Goal: Task Accomplishment & Management: Manage account settings

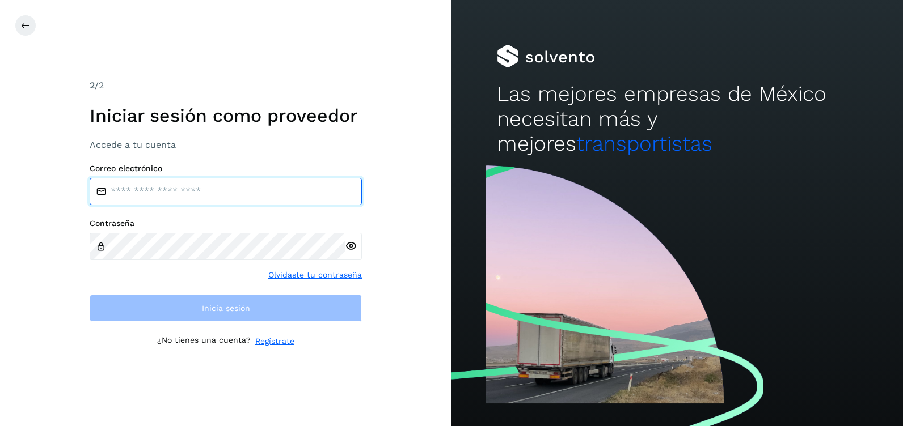
click at [164, 192] on input "email" at bounding box center [226, 191] width 272 height 27
type input "**********"
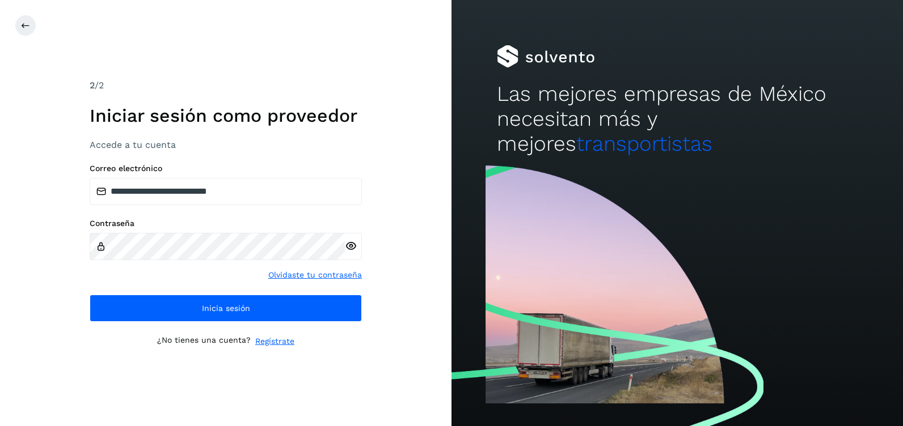
click at [347, 241] on icon at bounding box center [351, 246] width 12 height 12
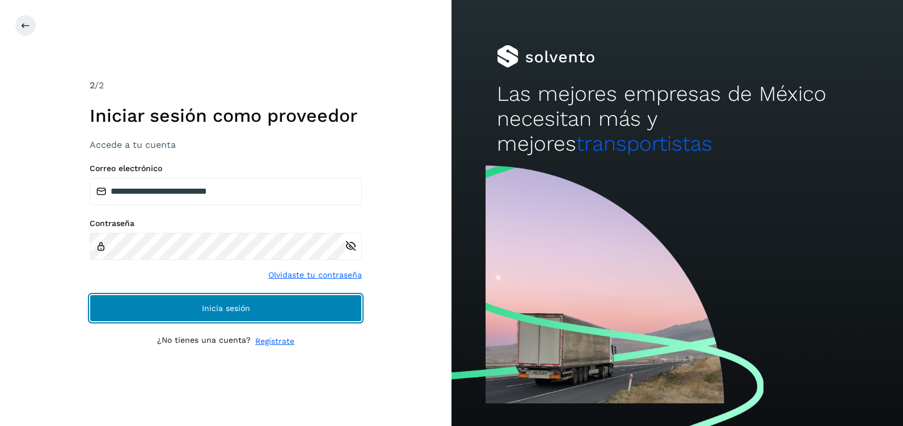
click at [256, 307] on button "Inicia sesión" at bounding box center [226, 308] width 272 height 27
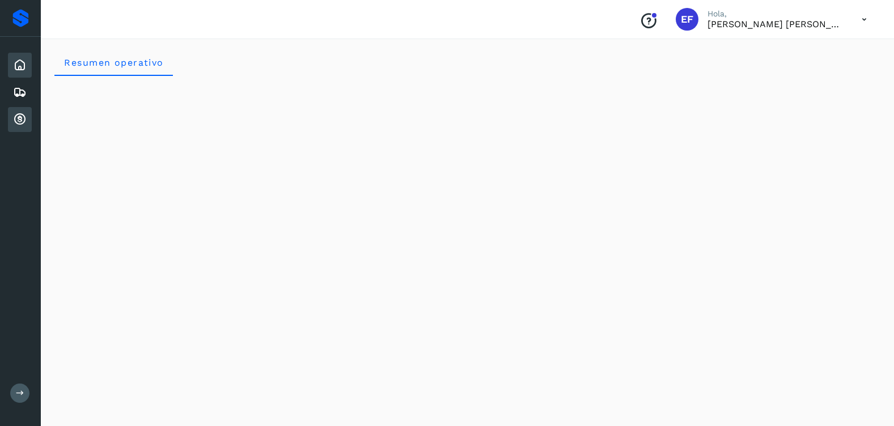
click at [16, 115] on icon at bounding box center [20, 120] width 14 height 14
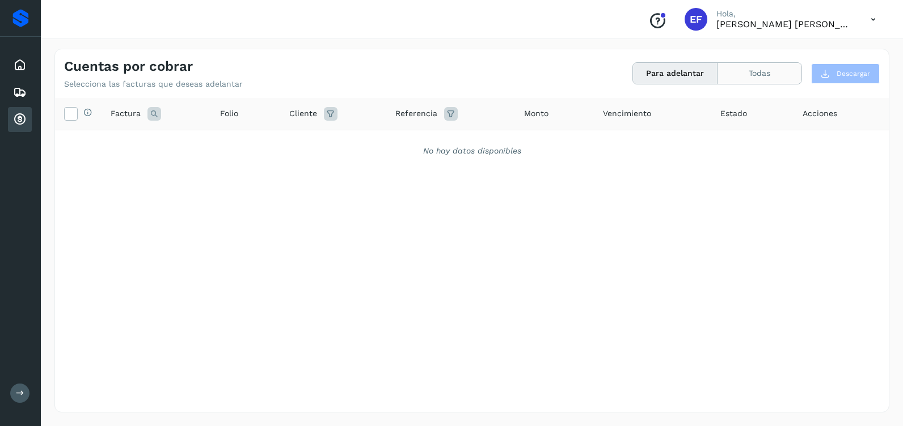
click at [772, 74] on button "Todas" at bounding box center [759, 73] width 84 height 21
